Goal: Information Seeking & Learning: Learn about a topic

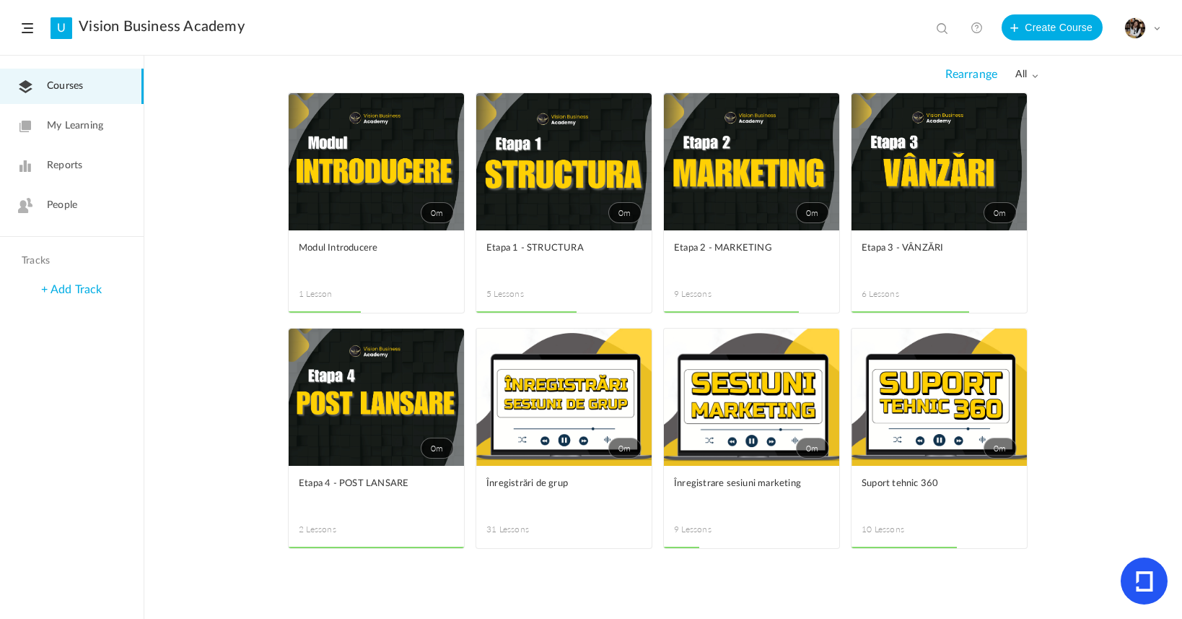
click at [57, 216] on link "People" at bounding box center [72, 205] width 144 height 35
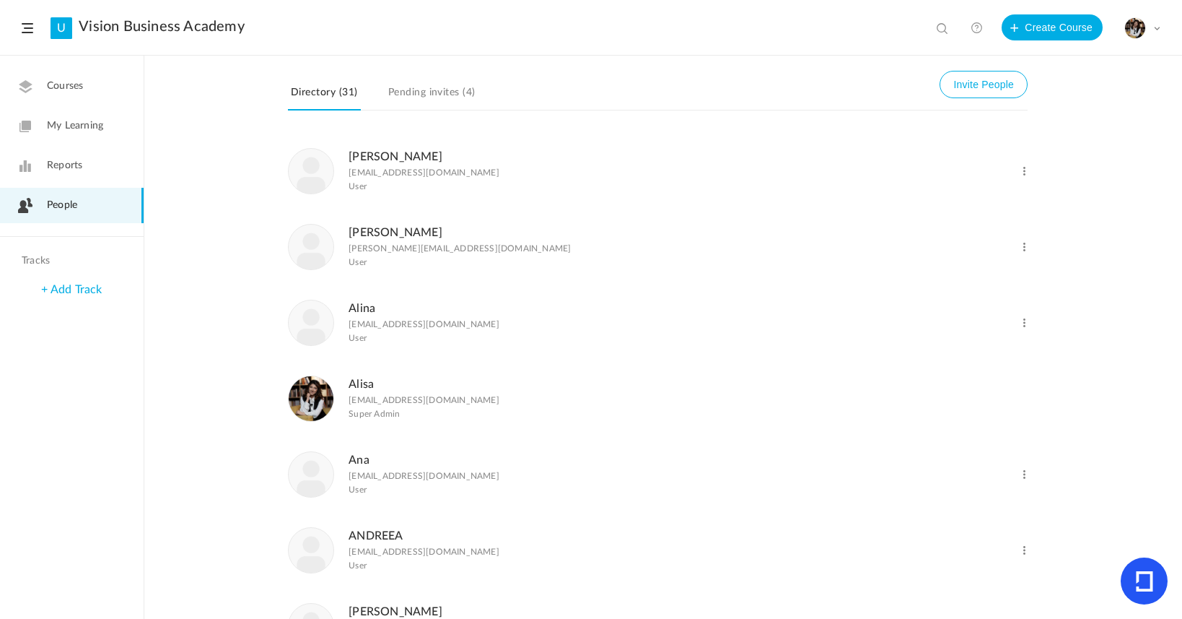
click at [444, 98] on link "Pending invites (4)" at bounding box center [431, 96] width 93 height 27
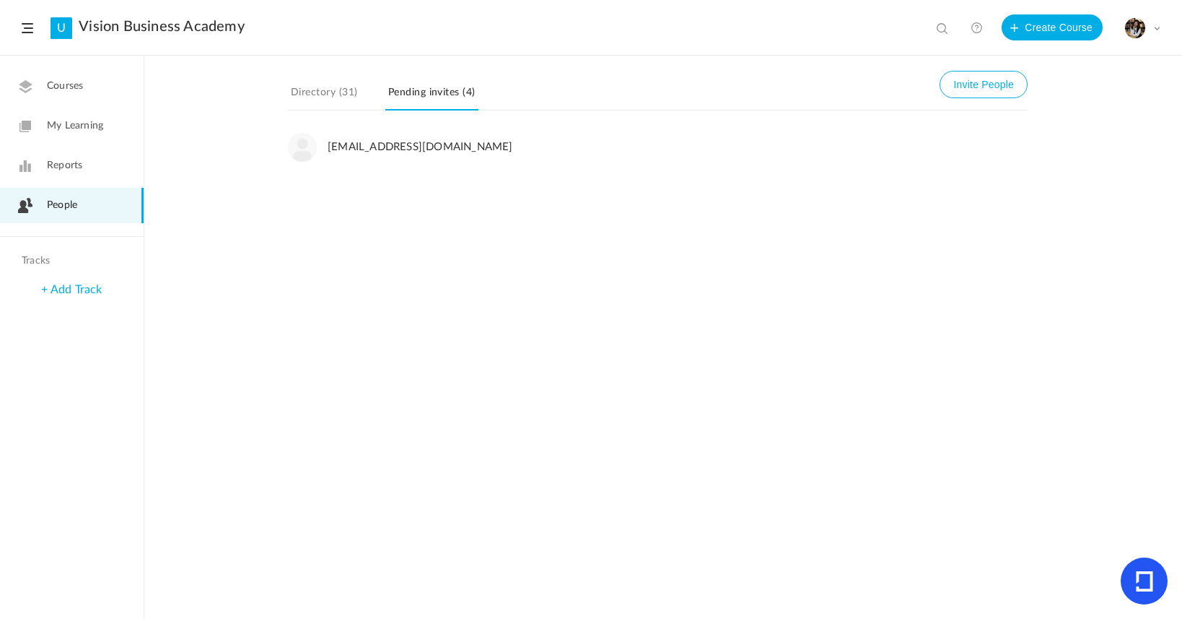
click at [1013, 83] on button "Invite People" at bounding box center [984, 84] width 88 height 27
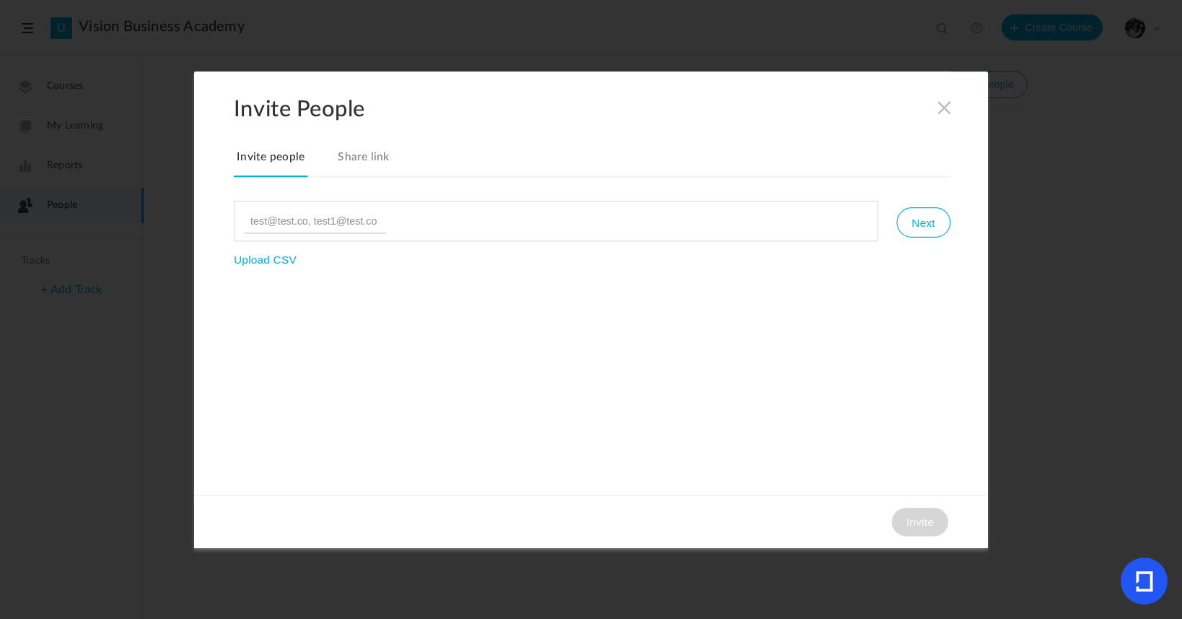
type input "L"
type input "[PERSON_NAME][EMAIL_ADDRESS][DOMAIN_NAME]"
click at [926, 217] on button "Next" at bounding box center [923, 222] width 53 height 30
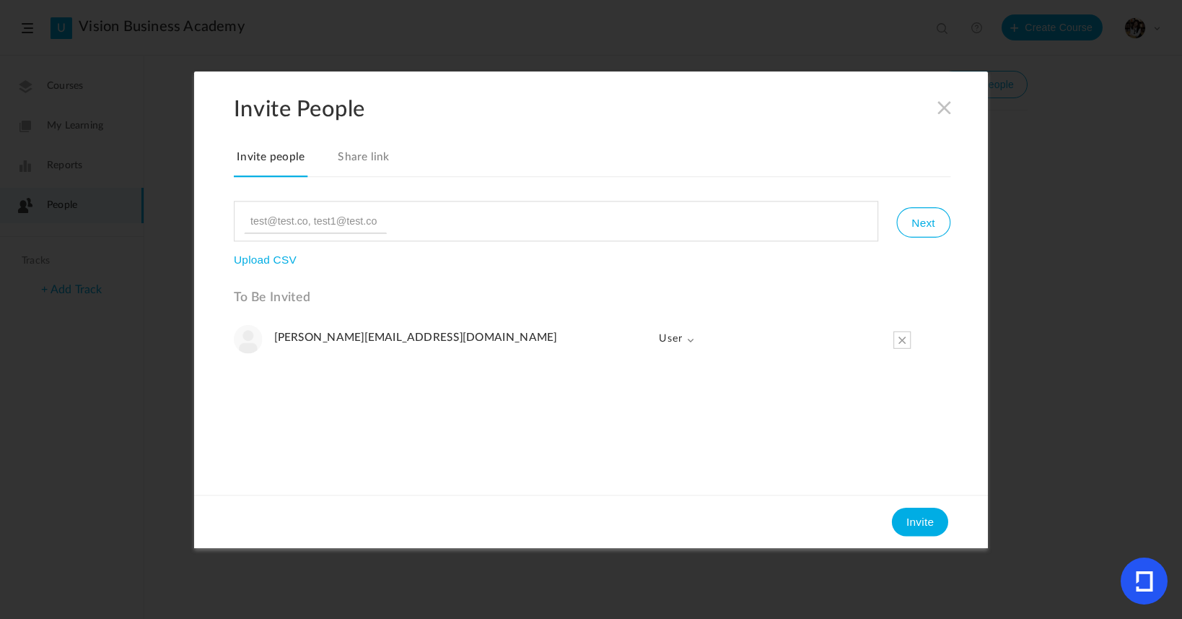
click at [361, 160] on link "Share link" at bounding box center [364, 162] width 58 height 30
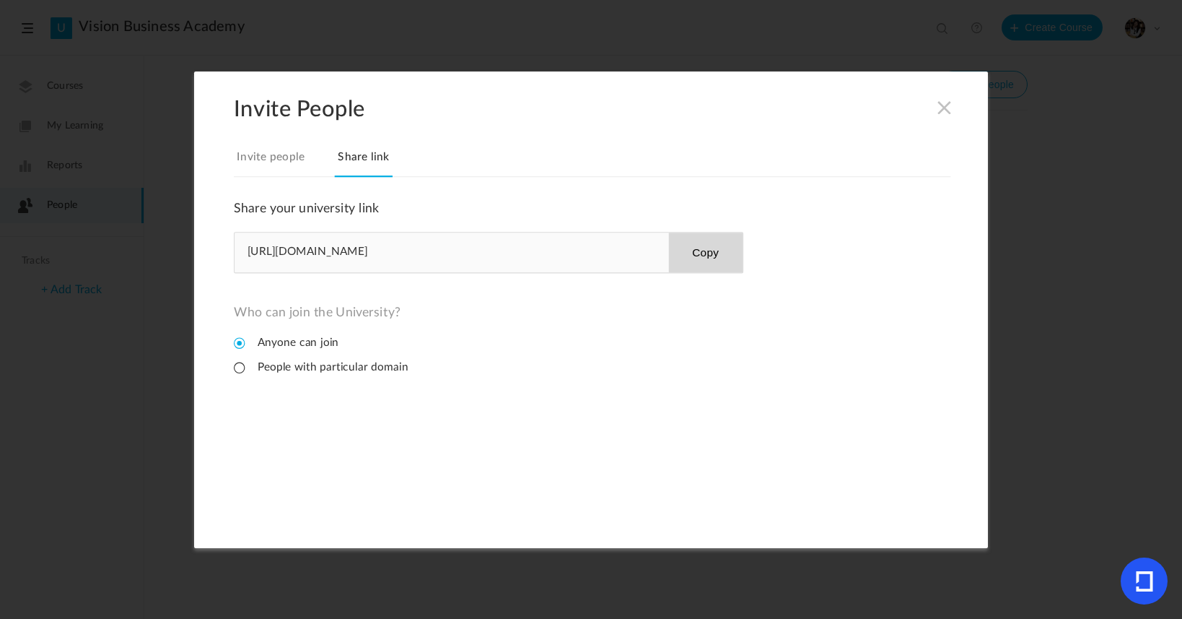
click at [717, 245] on button "Copy" at bounding box center [705, 252] width 74 height 40
click at [289, 148] on link "Invite people" at bounding box center [271, 162] width 74 height 30
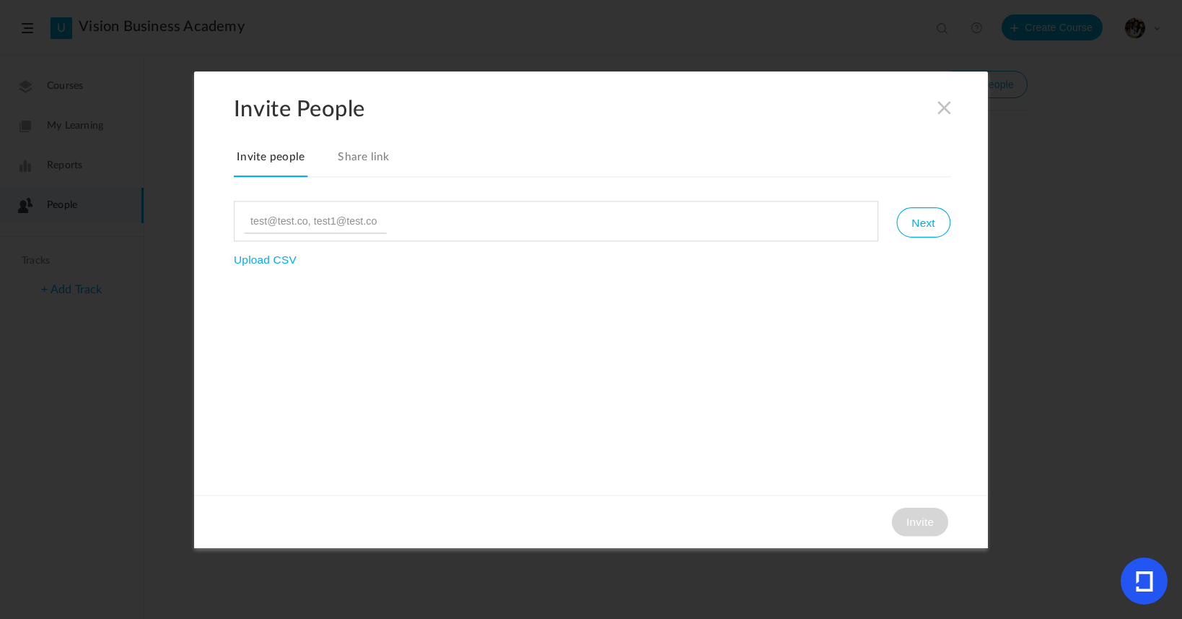
click at [1015, 154] on section "Invite People Invite people Share link Next Upload CSV Invite" at bounding box center [591, 309] width 1182 height 619
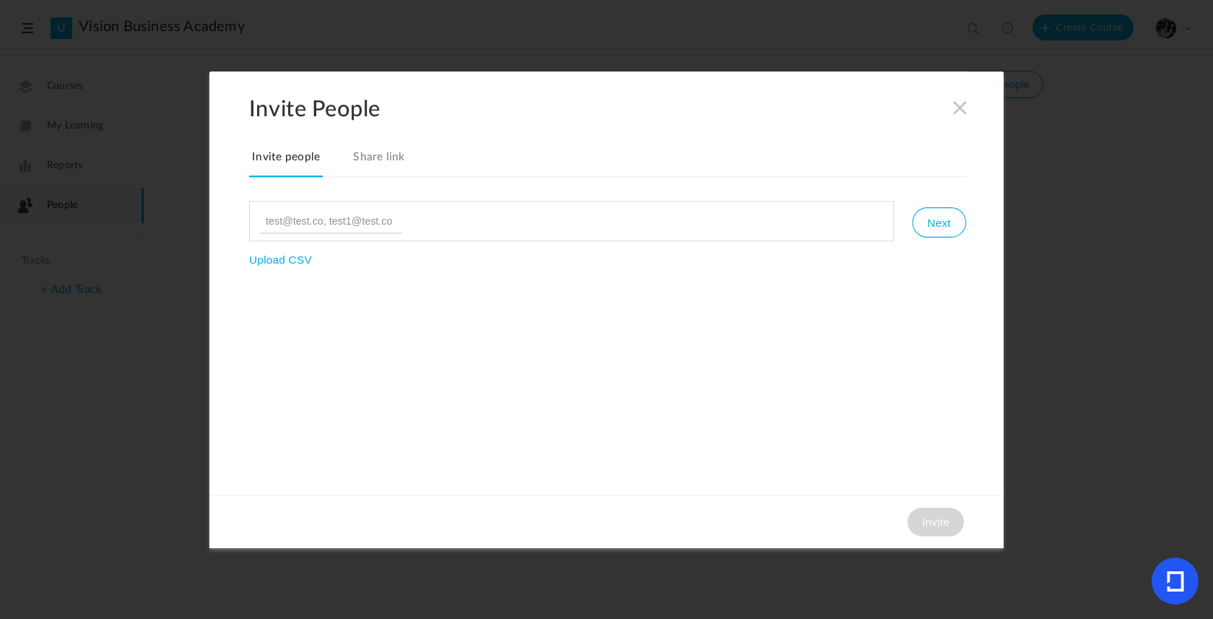
click at [956, 113] on span at bounding box center [960, 107] width 16 height 16
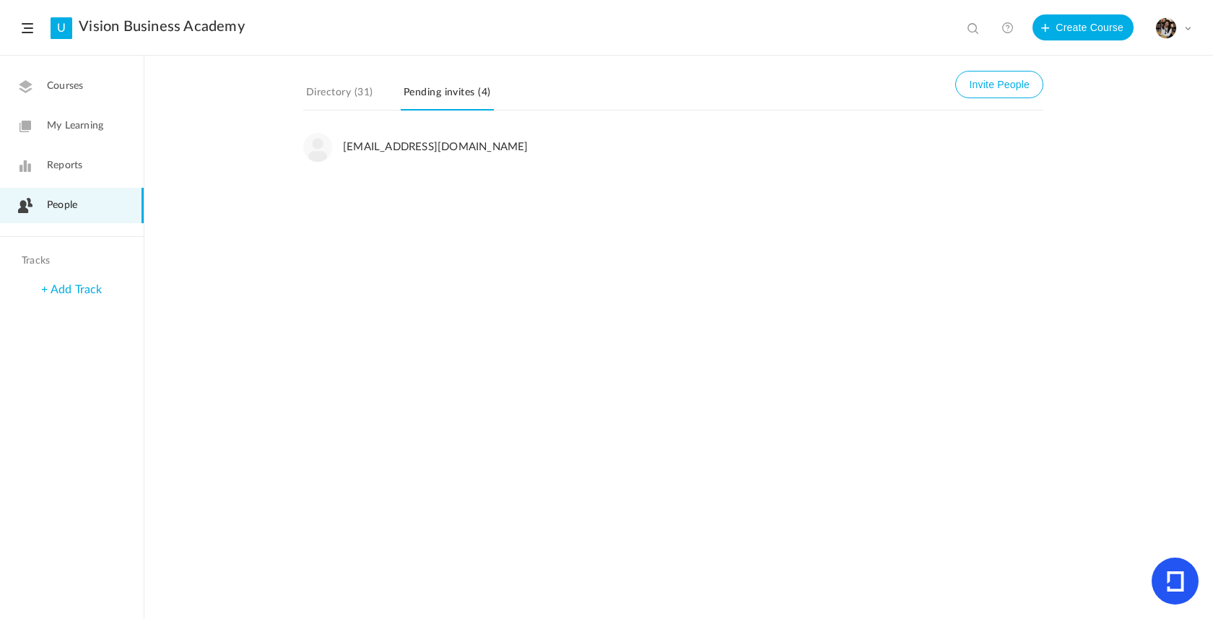
click at [43, 92] on link "Courses" at bounding box center [72, 86] width 144 height 35
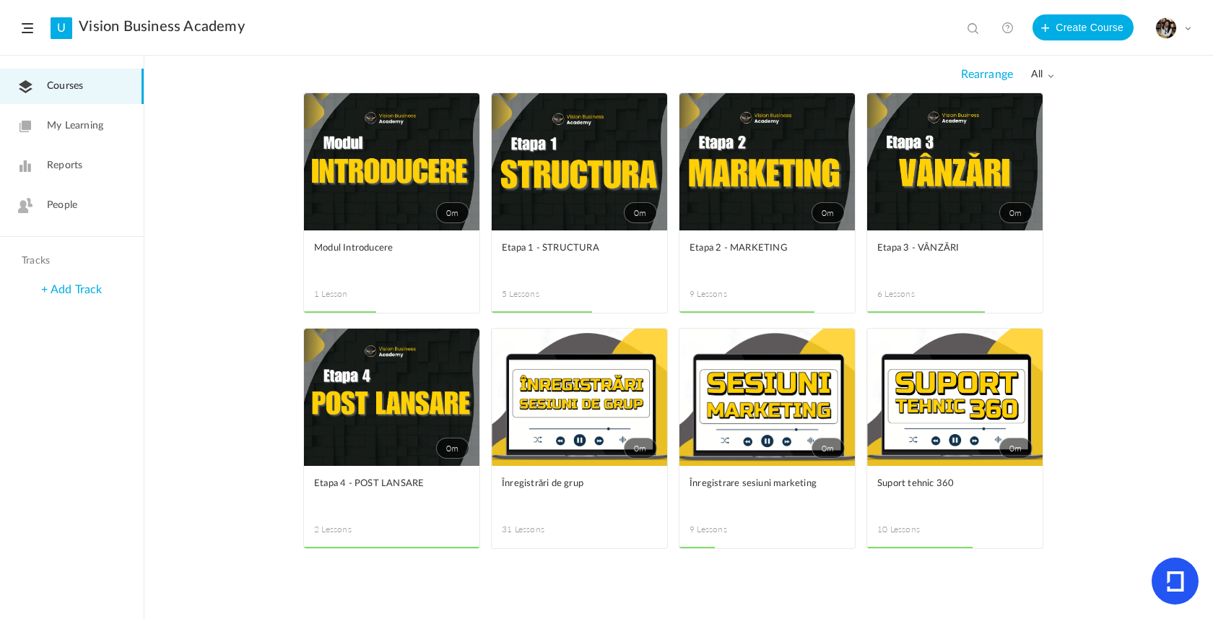
click at [510, 227] on link "0m" at bounding box center [579, 161] width 175 height 137
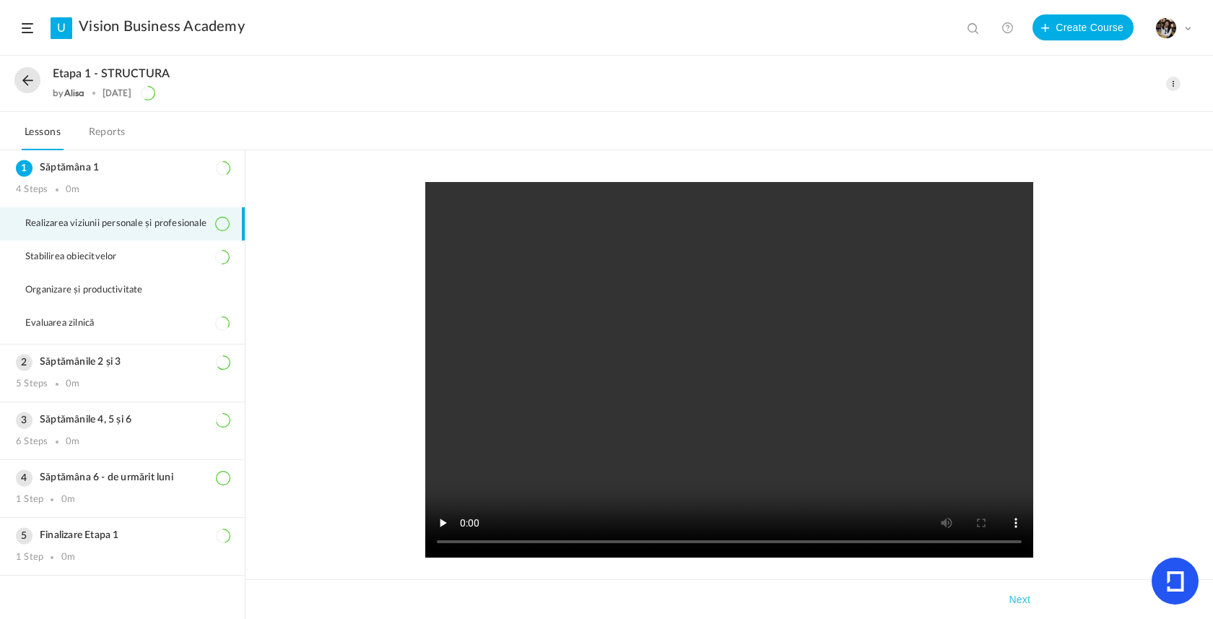
click at [25, 79] on button at bounding box center [27, 80] width 26 height 26
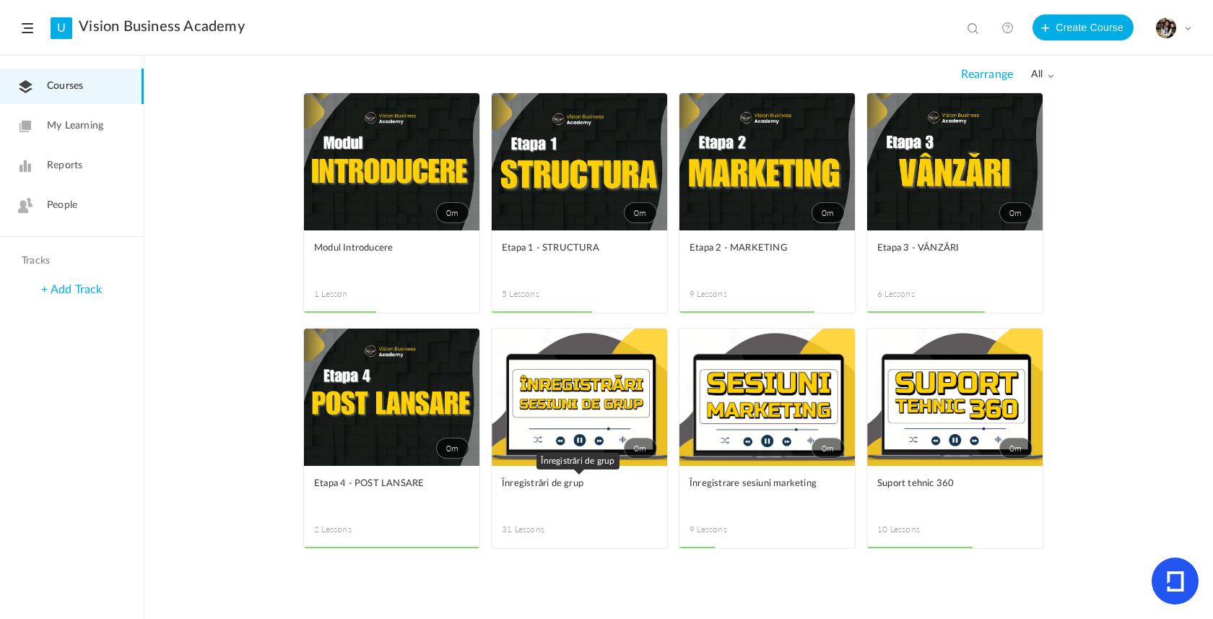
click at [575, 494] on link "Înregistrări de grup" at bounding box center [579, 492] width 155 height 32
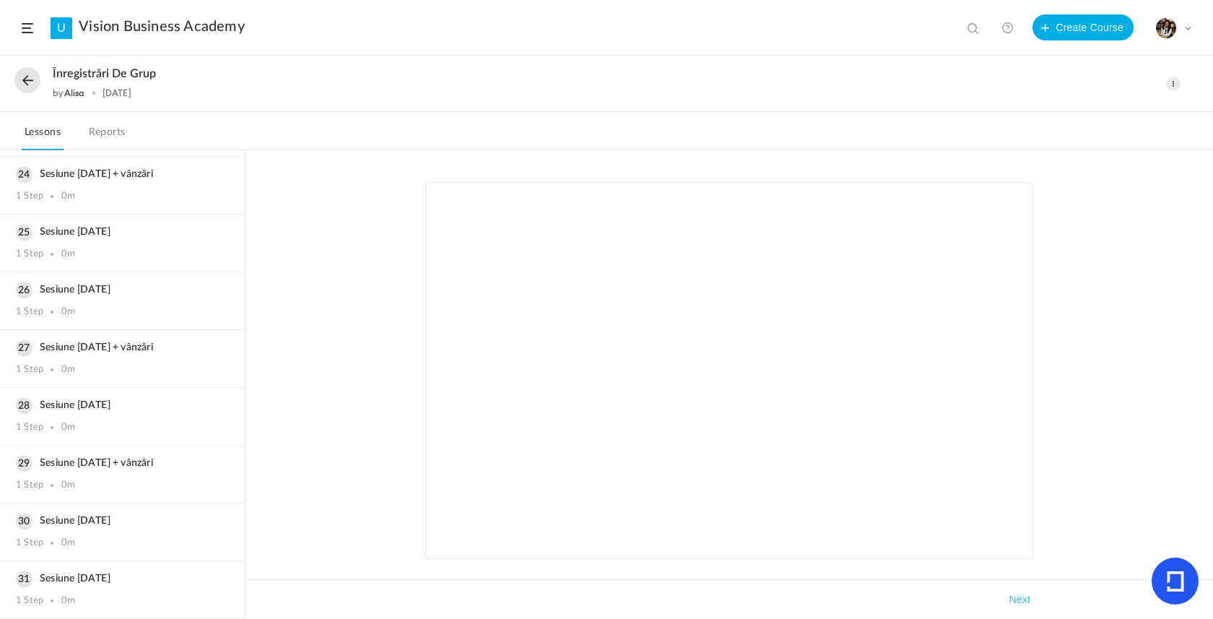
scroll to position [1403, 0]
click at [111, 592] on div "Sesiune [DATE] 1 Step 0m" at bounding box center [122, 589] width 245 height 57
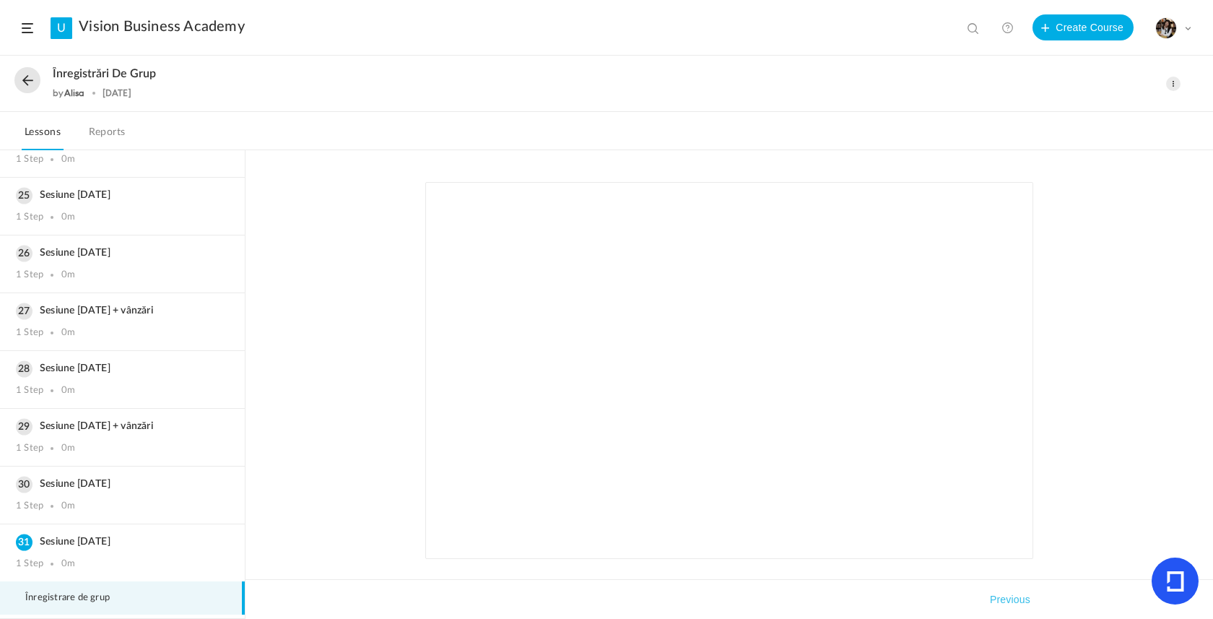
click at [25, 73] on button at bounding box center [27, 80] width 26 height 26
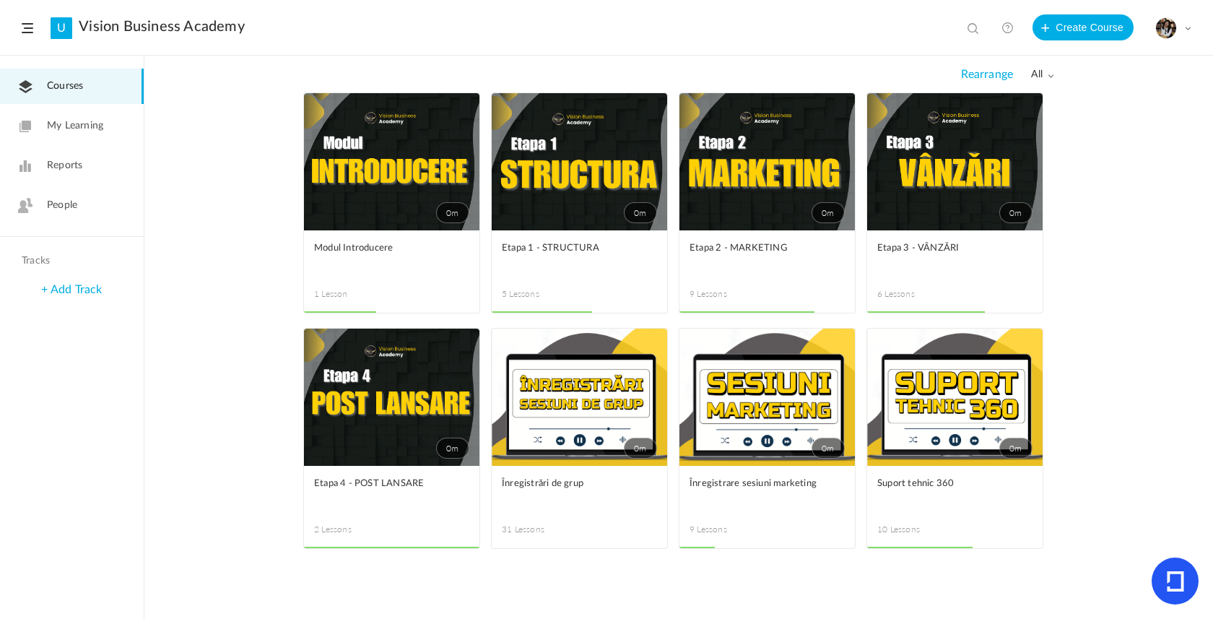
click at [567, 232] on figcaption "Etapa 1 - STRUCTURA 5 Lessons" at bounding box center [579, 271] width 175 height 82
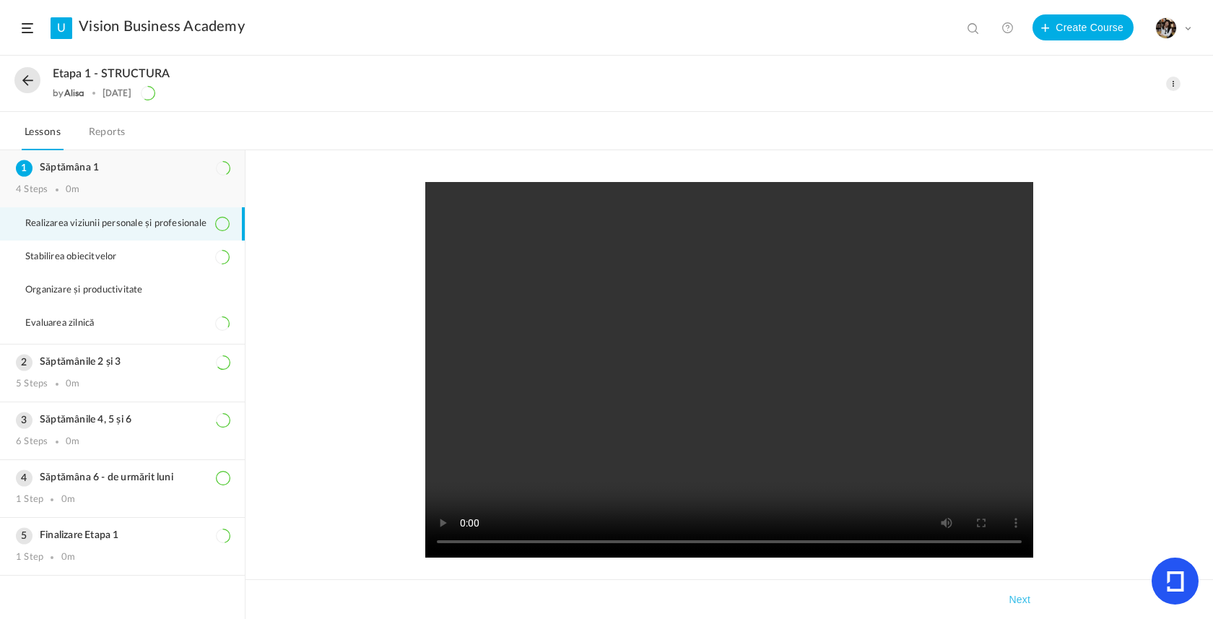
click at [106, 171] on h3 "Săptămâna 1" at bounding box center [122, 168] width 213 height 12
click at [18, 87] on button at bounding box center [27, 80] width 26 height 26
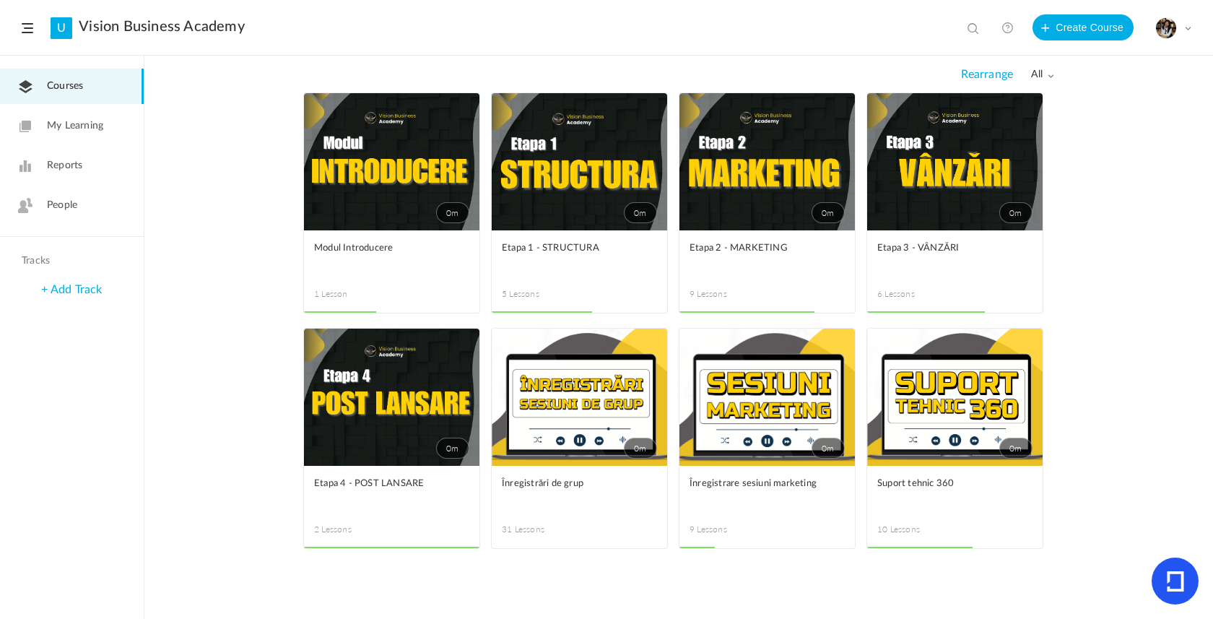
click at [575, 238] on figcaption "Etapa 1 - STRUCTURA 5 Lessons" at bounding box center [579, 271] width 175 height 82
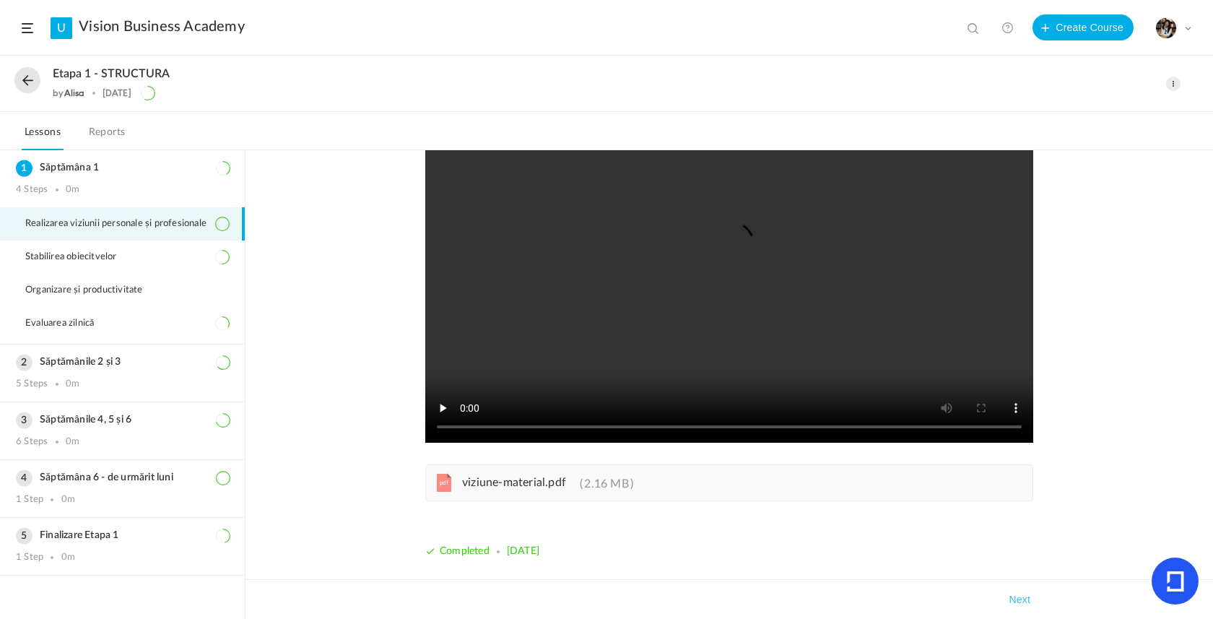
scroll to position [115, 0]
click at [580, 489] on span "2.16 MB" at bounding box center [606, 484] width 53 height 12
